Goal: Information Seeking & Learning: Learn about a topic

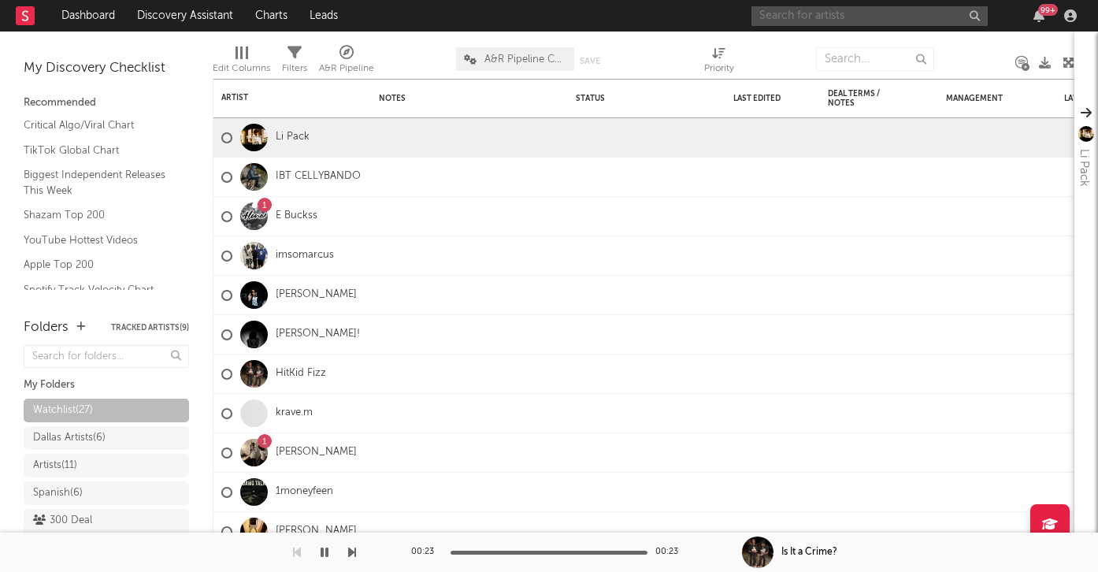
click at [853, 19] on input "text" at bounding box center [869, 16] width 236 height 20
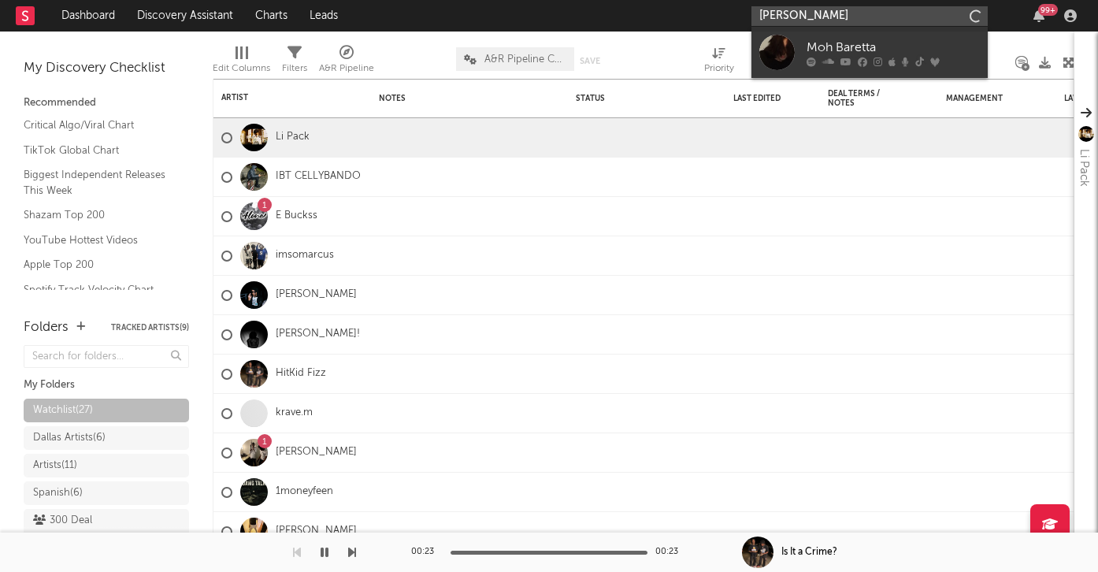
type input "[PERSON_NAME]"
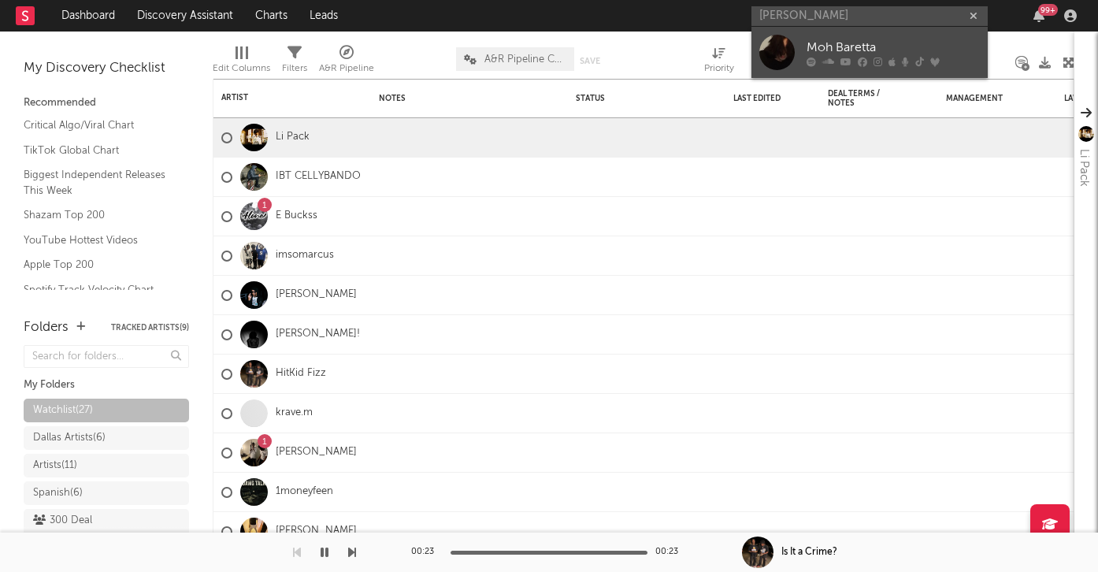
click at [878, 44] on div "Moh Baretta" at bounding box center [892, 47] width 173 height 19
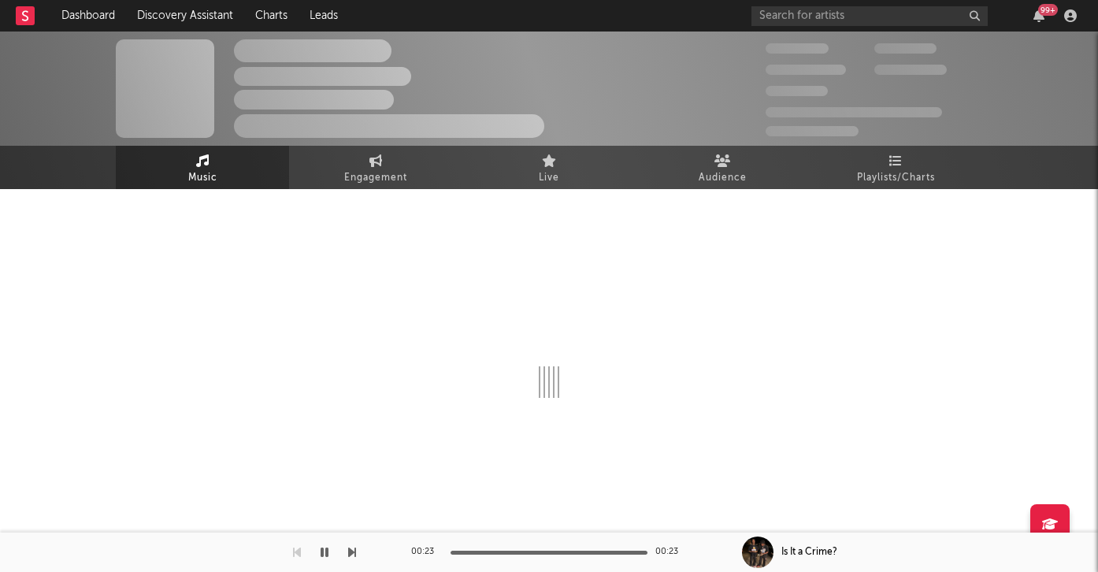
select select "1w"
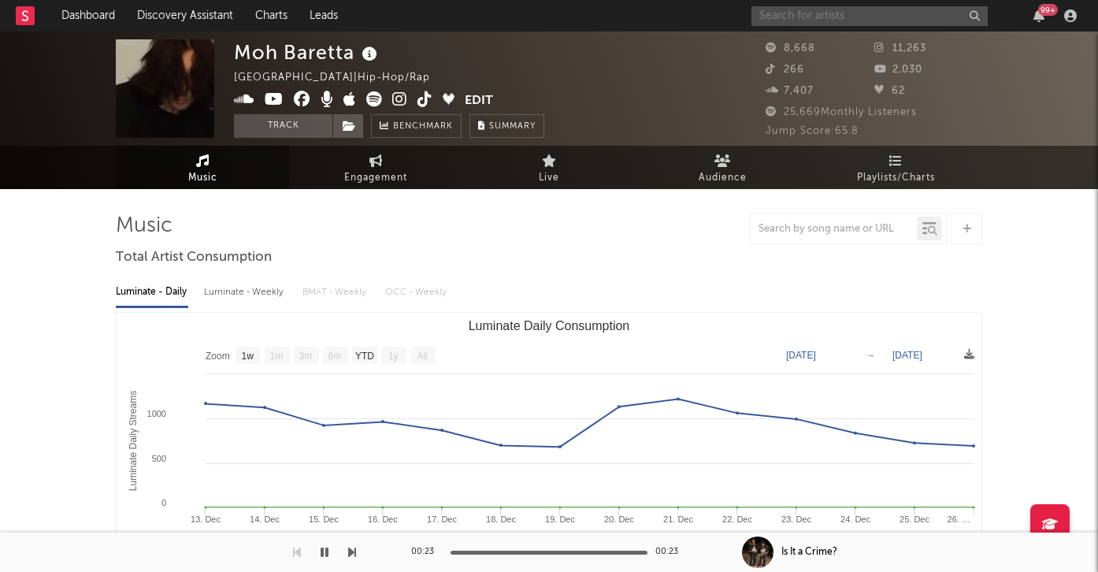
click at [811, 20] on input "text" at bounding box center [869, 16] width 236 height 20
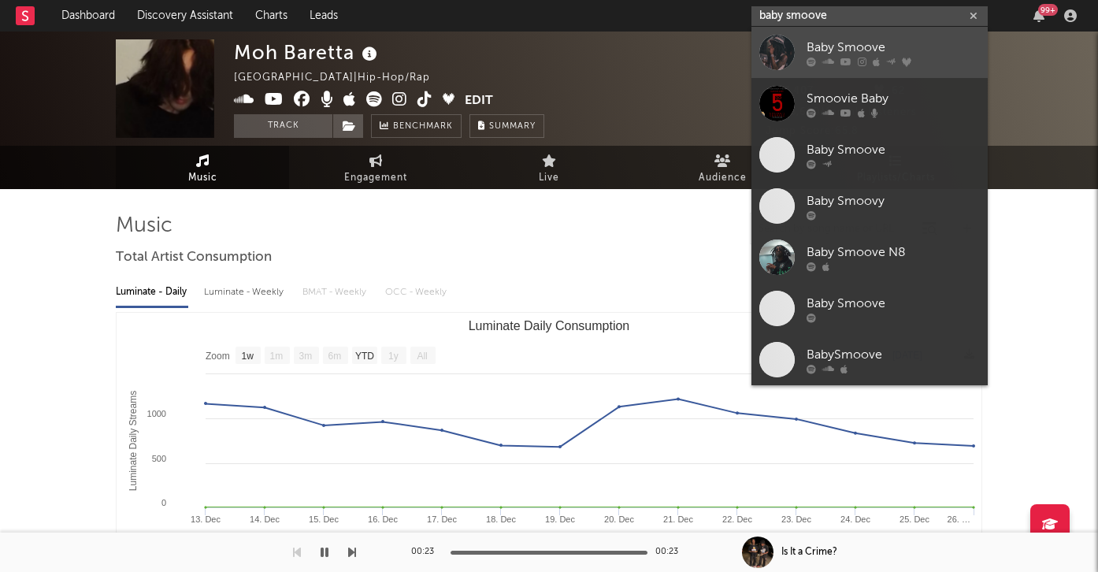
type input "baby smoove"
click at [793, 46] on div at bounding box center [776, 52] width 35 height 35
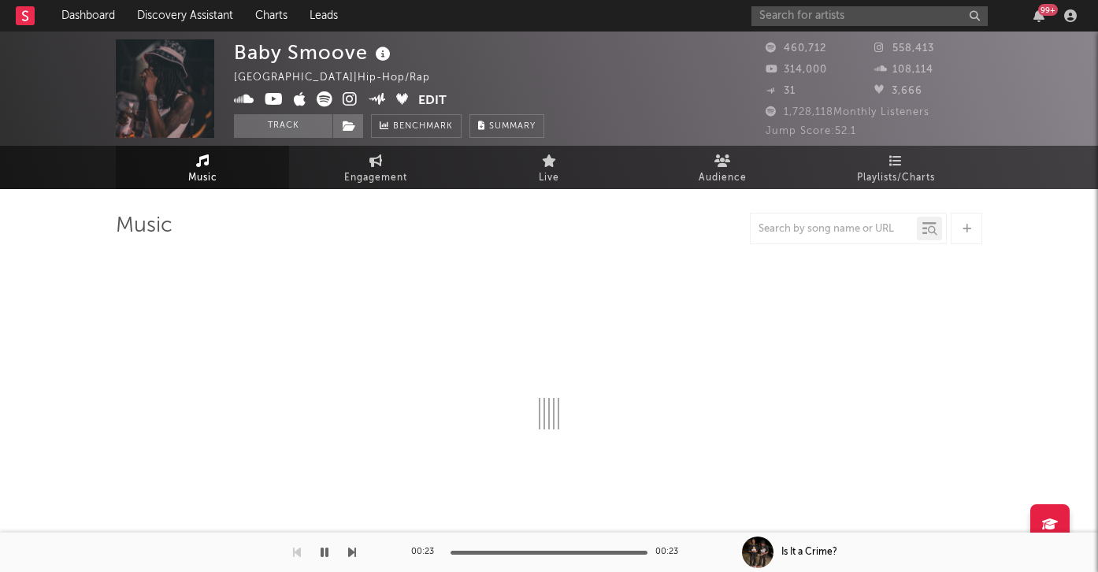
select select "6m"
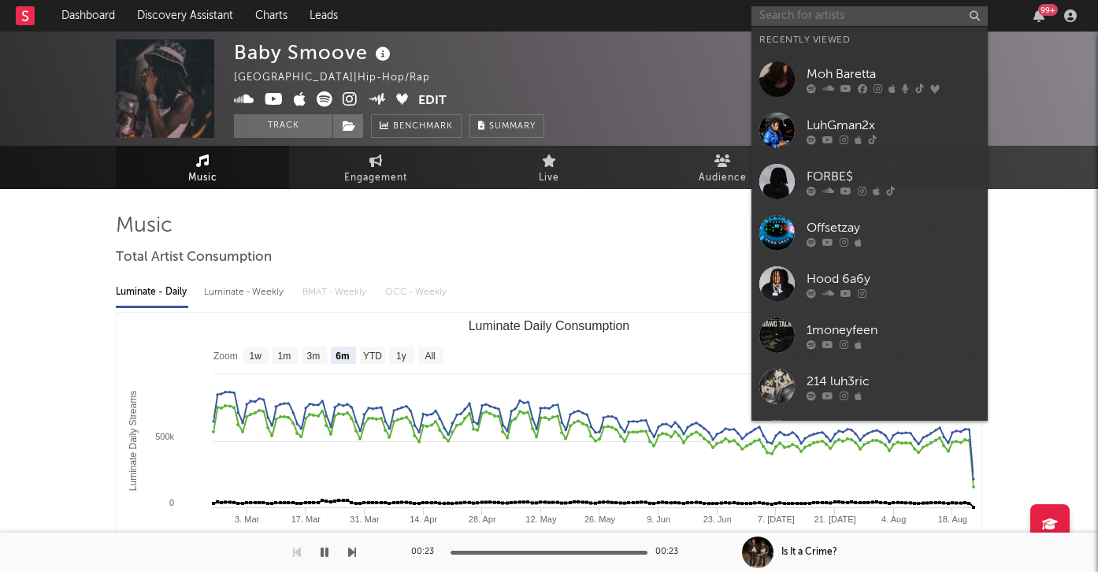
click at [819, 18] on input "text" at bounding box center [869, 16] width 236 height 20
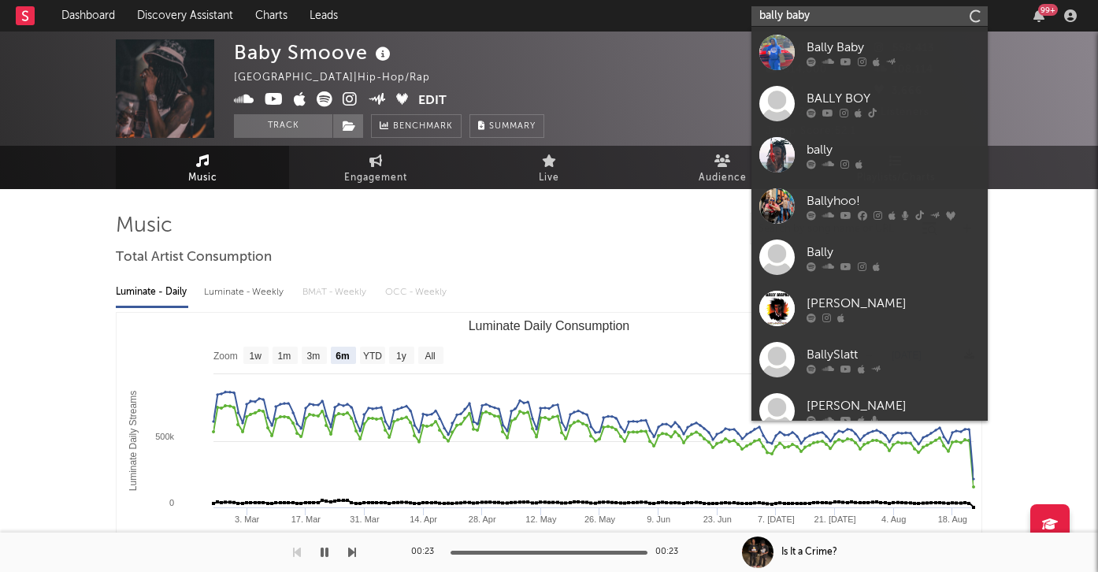
type input "bally baby"
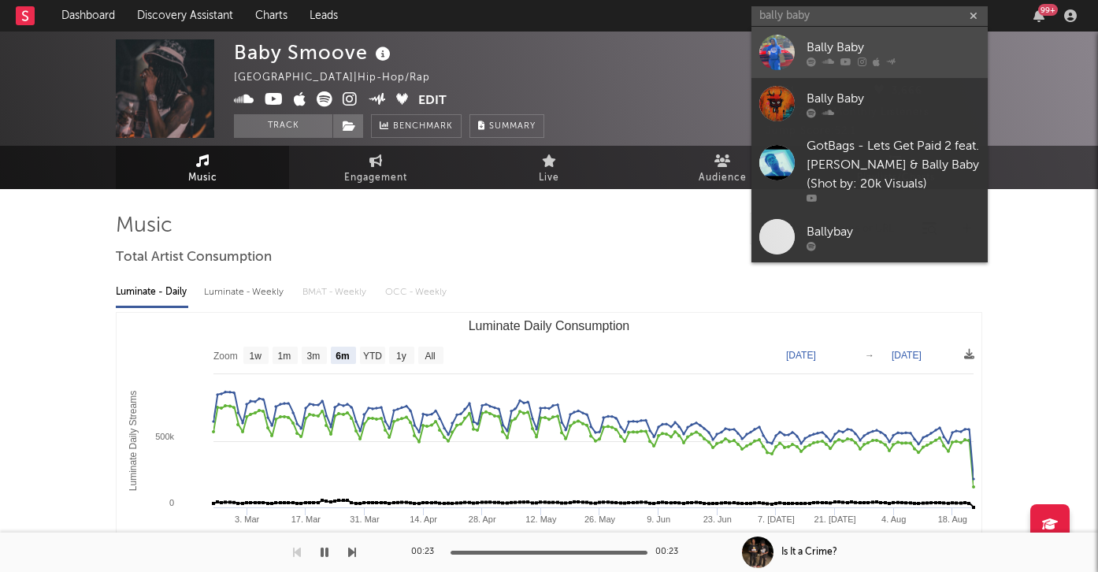
click at [826, 66] on link "Bally Baby" at bounding box center [869, 52] width 236 height 51
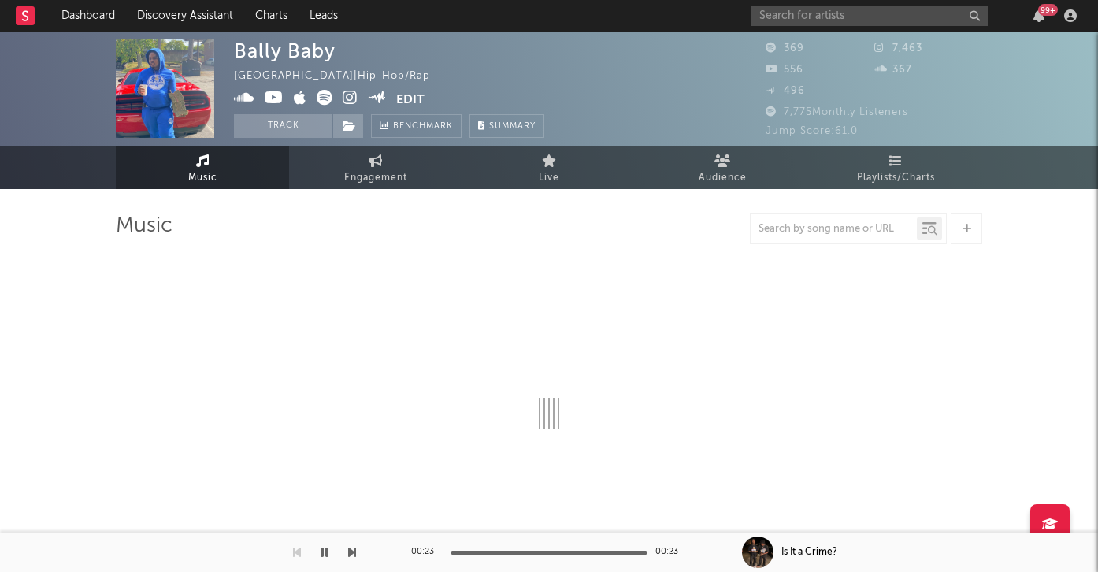
select select "6m"
